Goal: Information Seeking & Learning: Learn about a topic

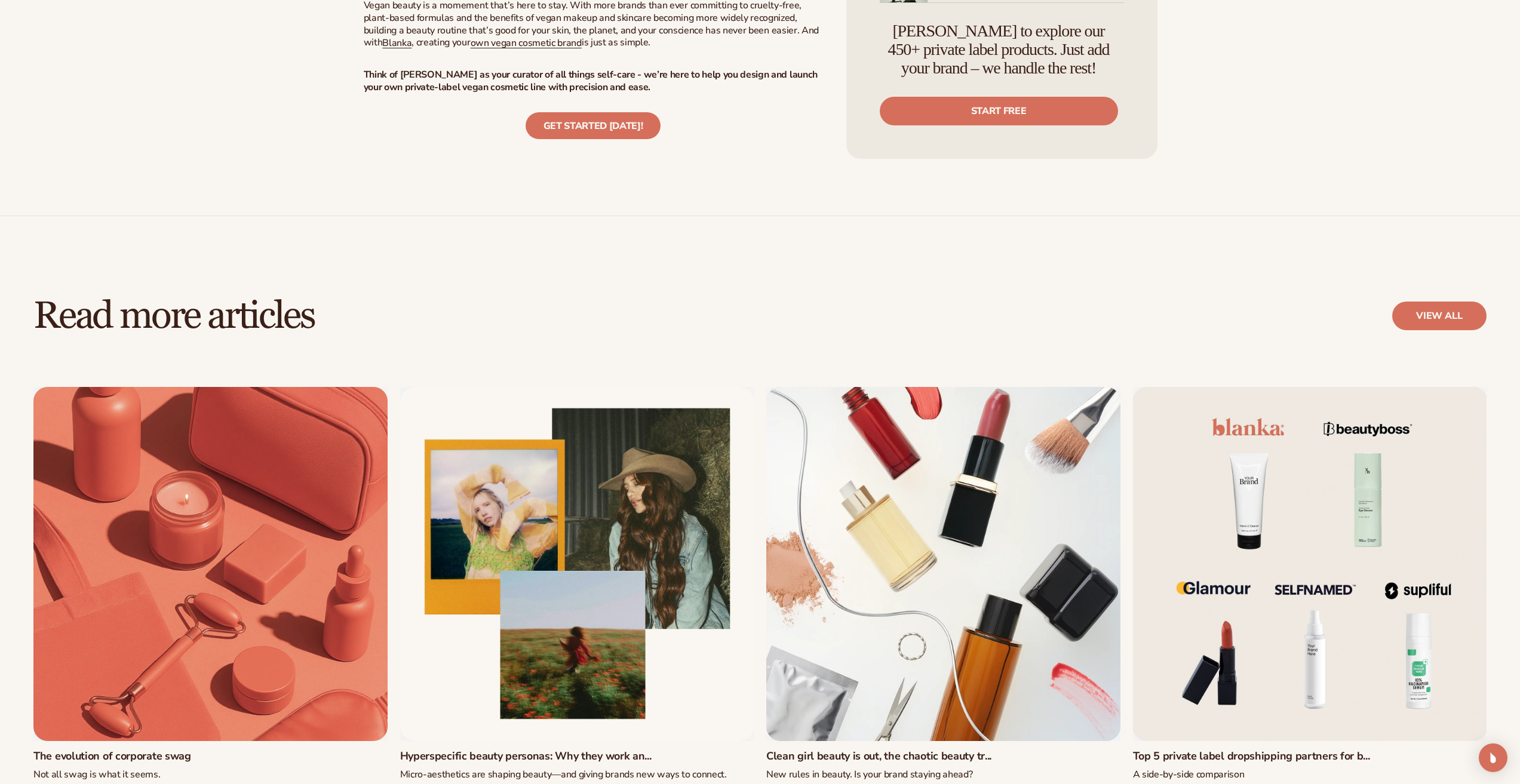
scroll to position [3463, 0]
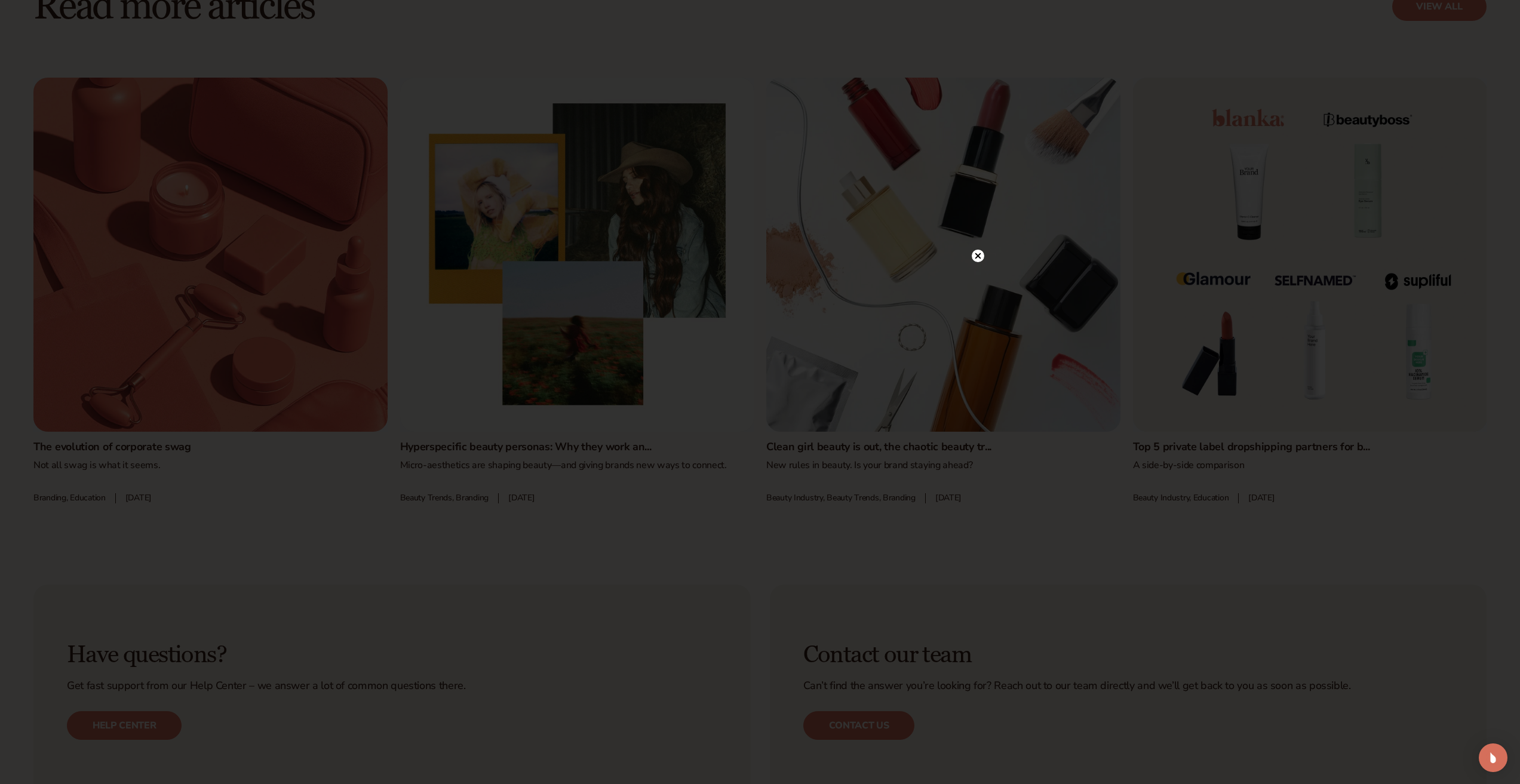
click at [978, 252] on circle at bounding box center [978, 256] width 12 height 12
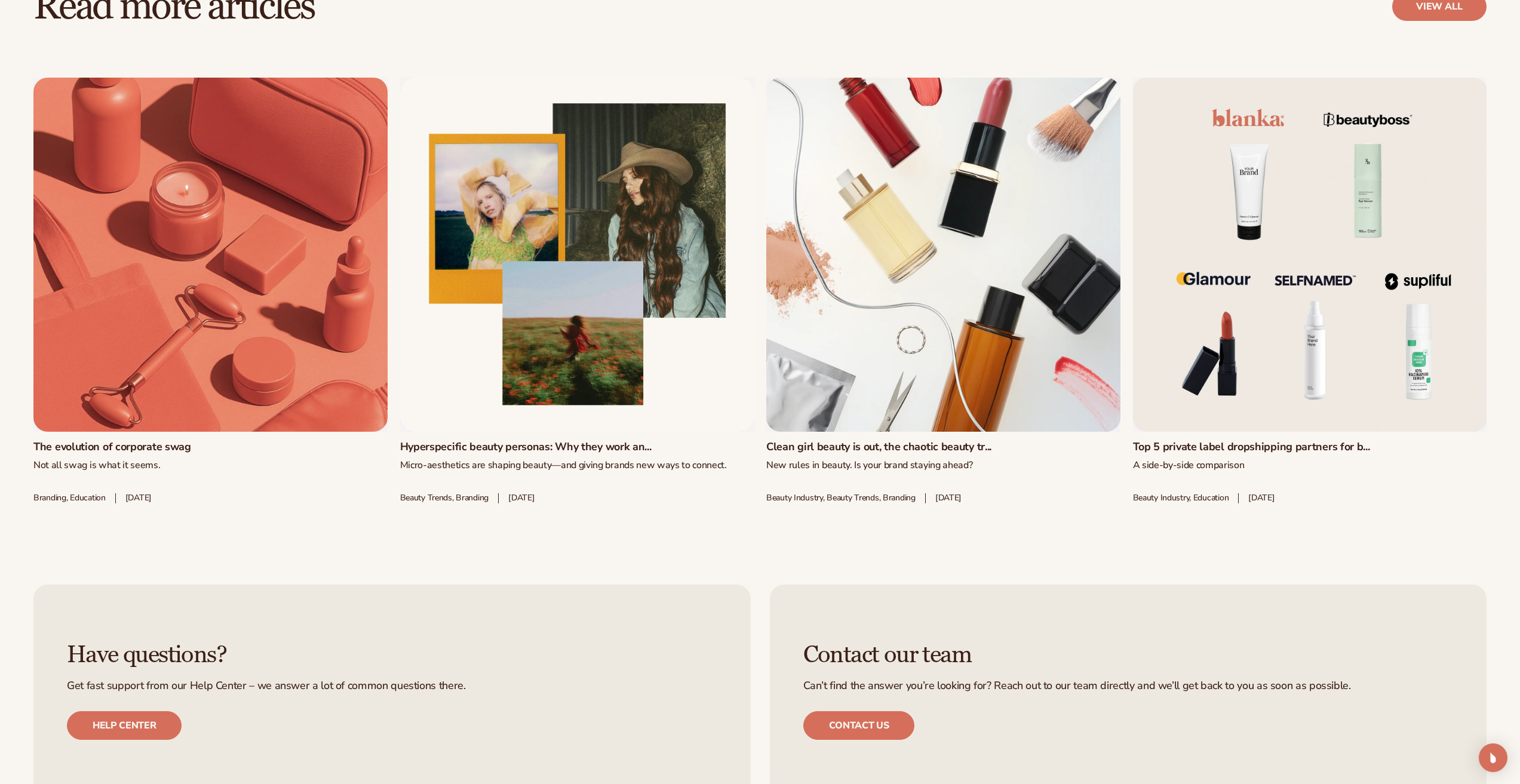
click at [1047, 441] on link "Clean girl beauty is out, the chaotic beauty tr..." at bounding box center [943, 447] width 354 height 13
